Goal: Task Accomplishment & Management: Use online tool/utility

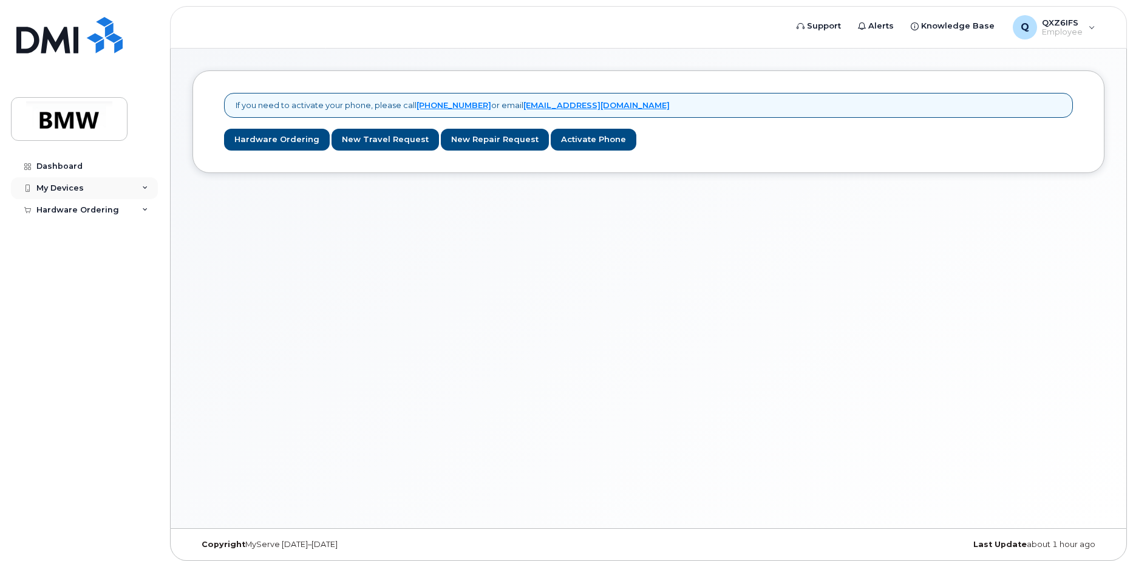
click at [72, 188] on div "My Devices" at bounding box center [59, 188] width 47 height 10
click at [77, 211] on div "Add Device" at bounding box center [66, 210] width 48 height 11
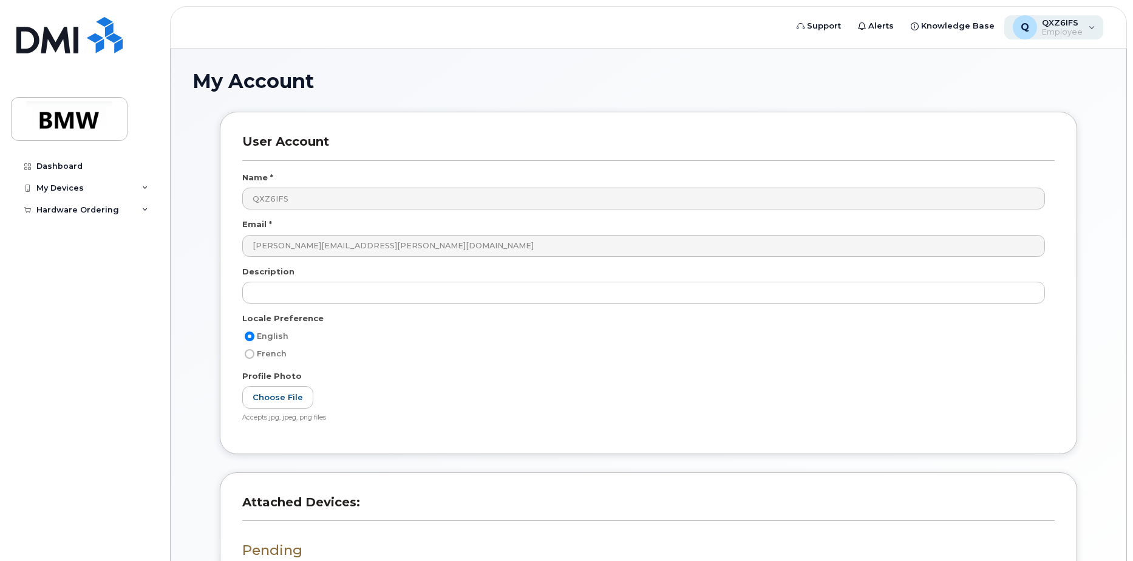
click at [1091, 31] on div "Q QXZ6IFS Employee" at bounding box center [1054, 27] width 100 height 24
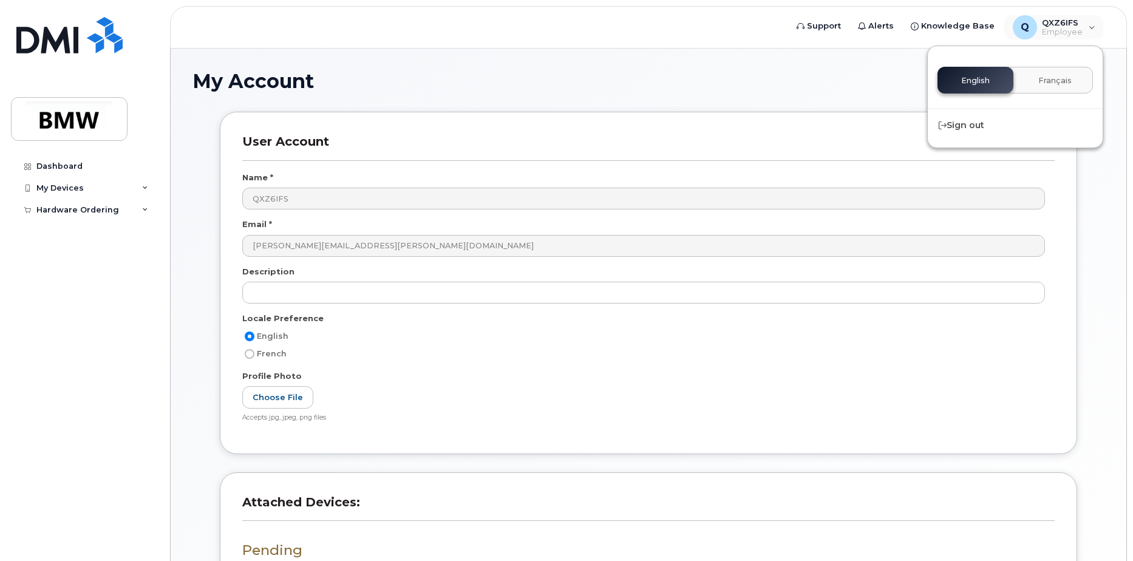
click at [832, 81] on h1 "My Account" at bounding box center [648, 80] width 912 height 21
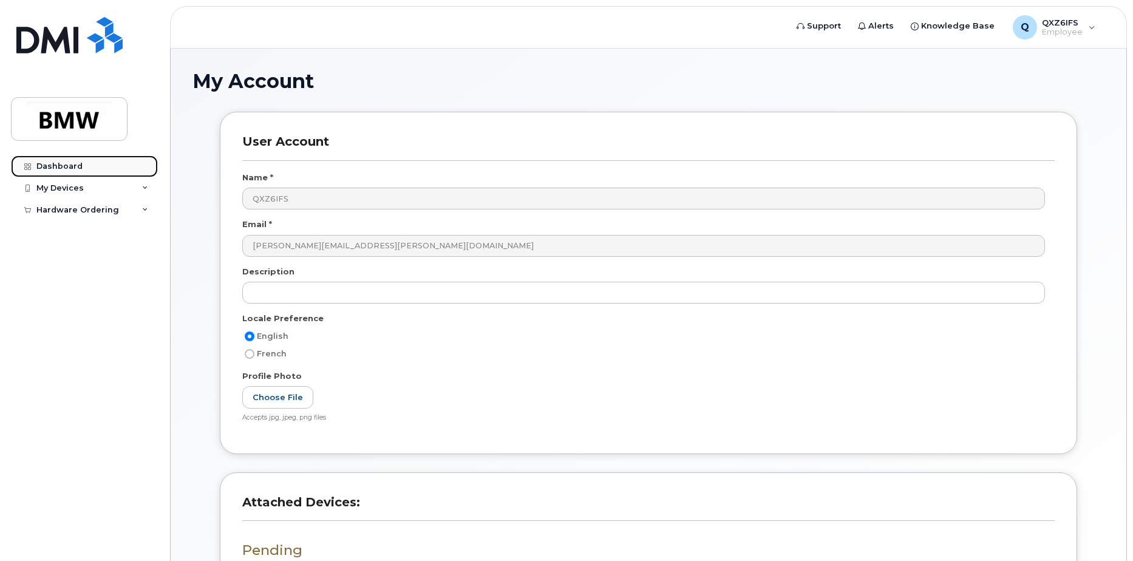
click at [72, 169] on div "Dashboard" at bounding box center [59, 167] width 46 height 10
